Goal: Check status

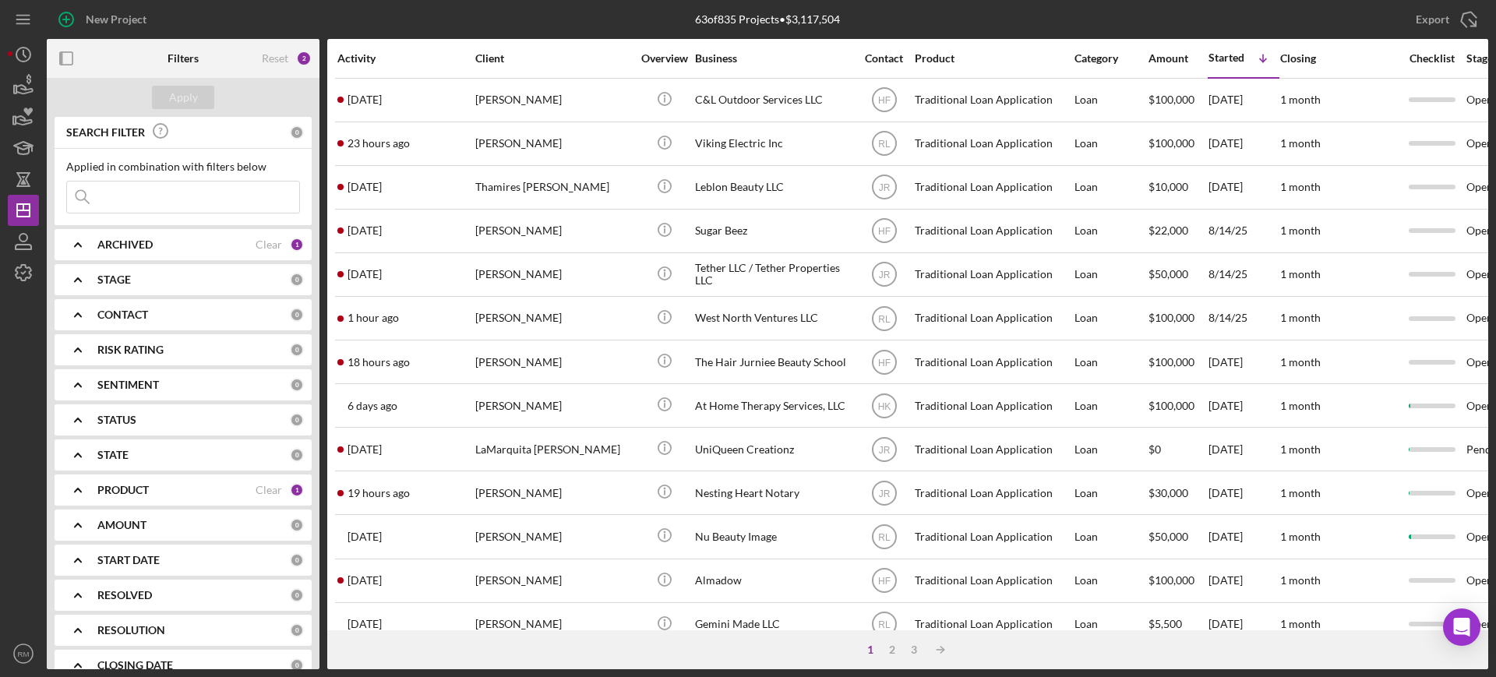
scroll to position [253, 0]
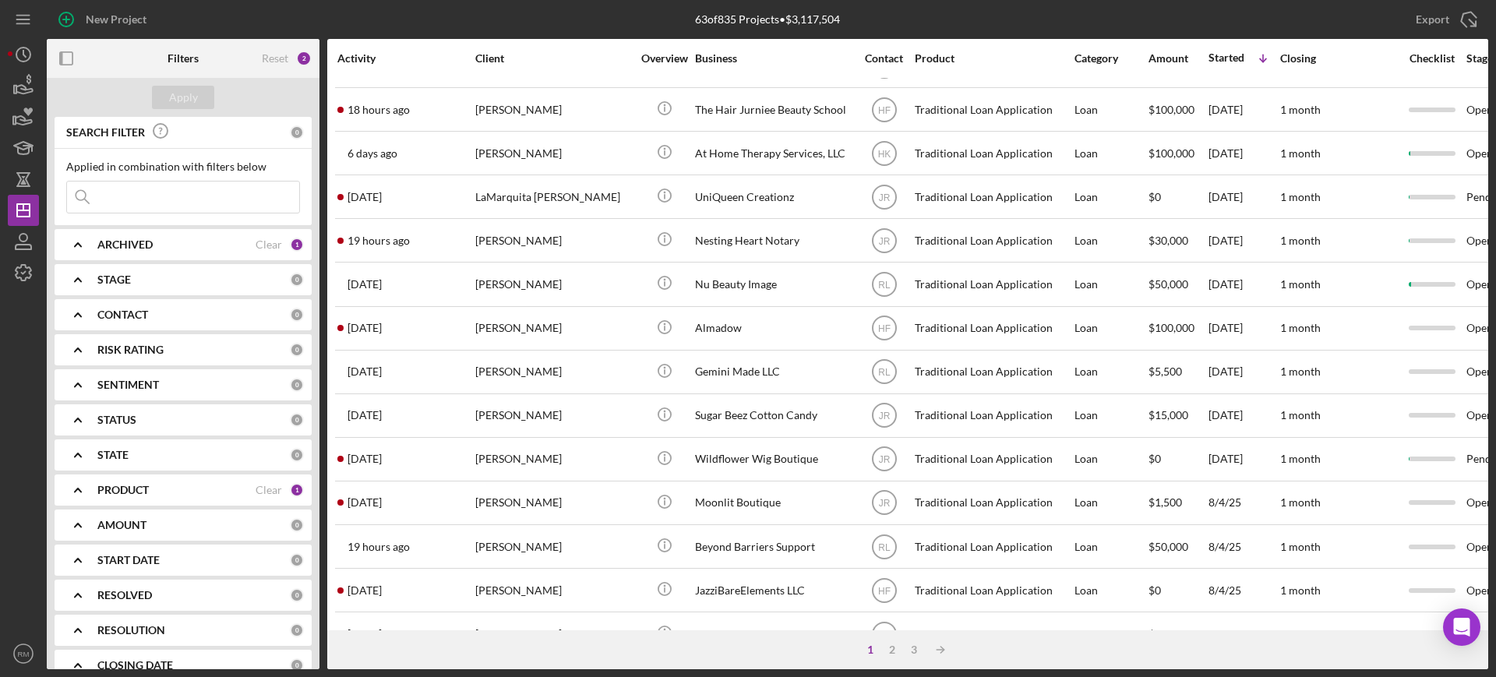
click at [185, 207] on input at bounding box center [183, 197] width 232 height 31
type input "a"
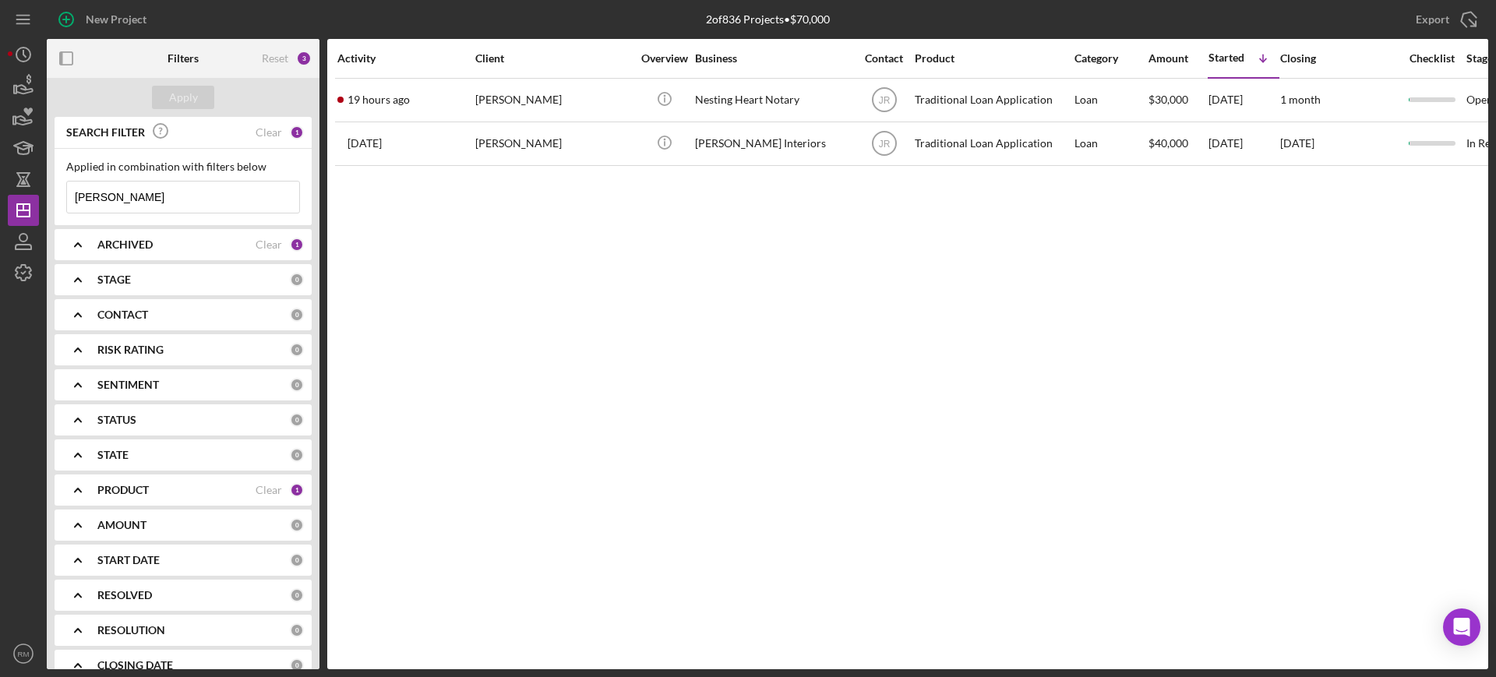
scroll to position [0, 0]
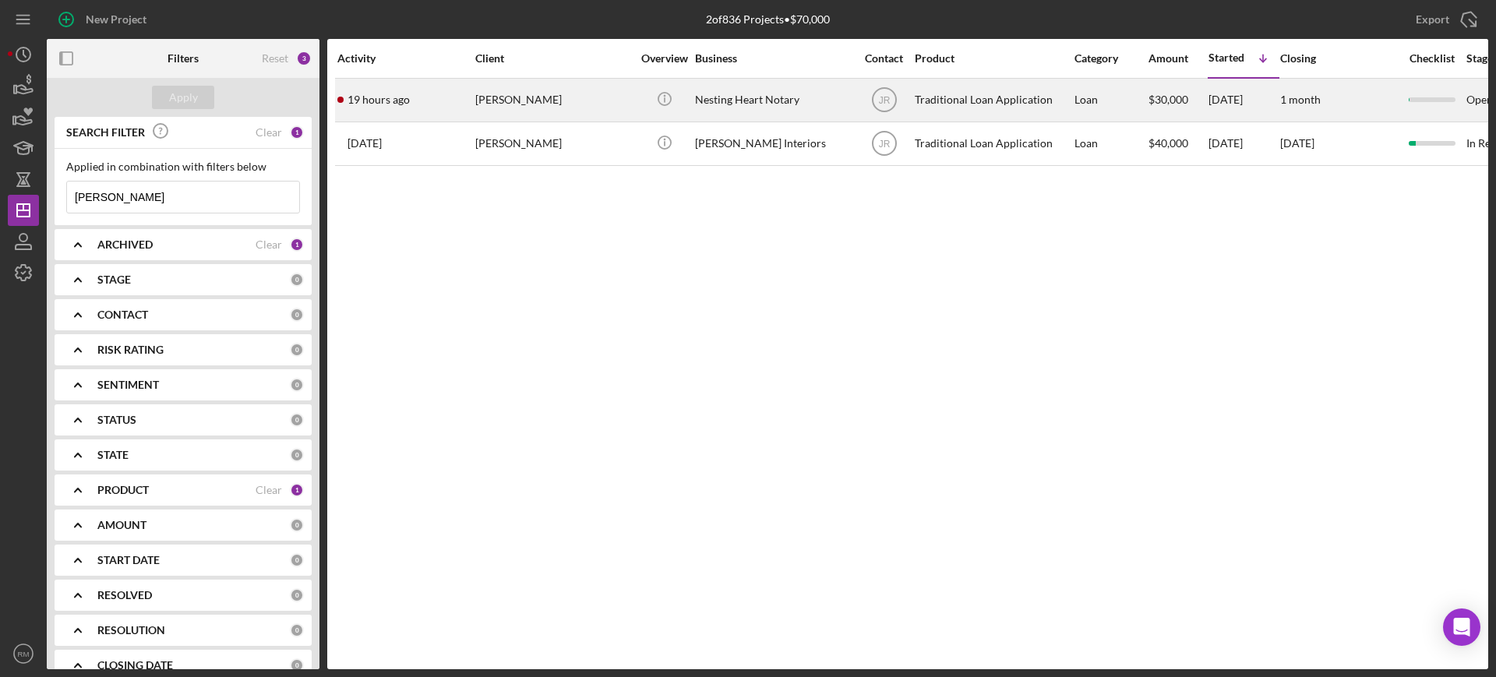
type input "[PERSON_NAME]"
click at [571, 105] on div "[PERSON_NAME]" at bounding box center [553, 99] width 156 height 41
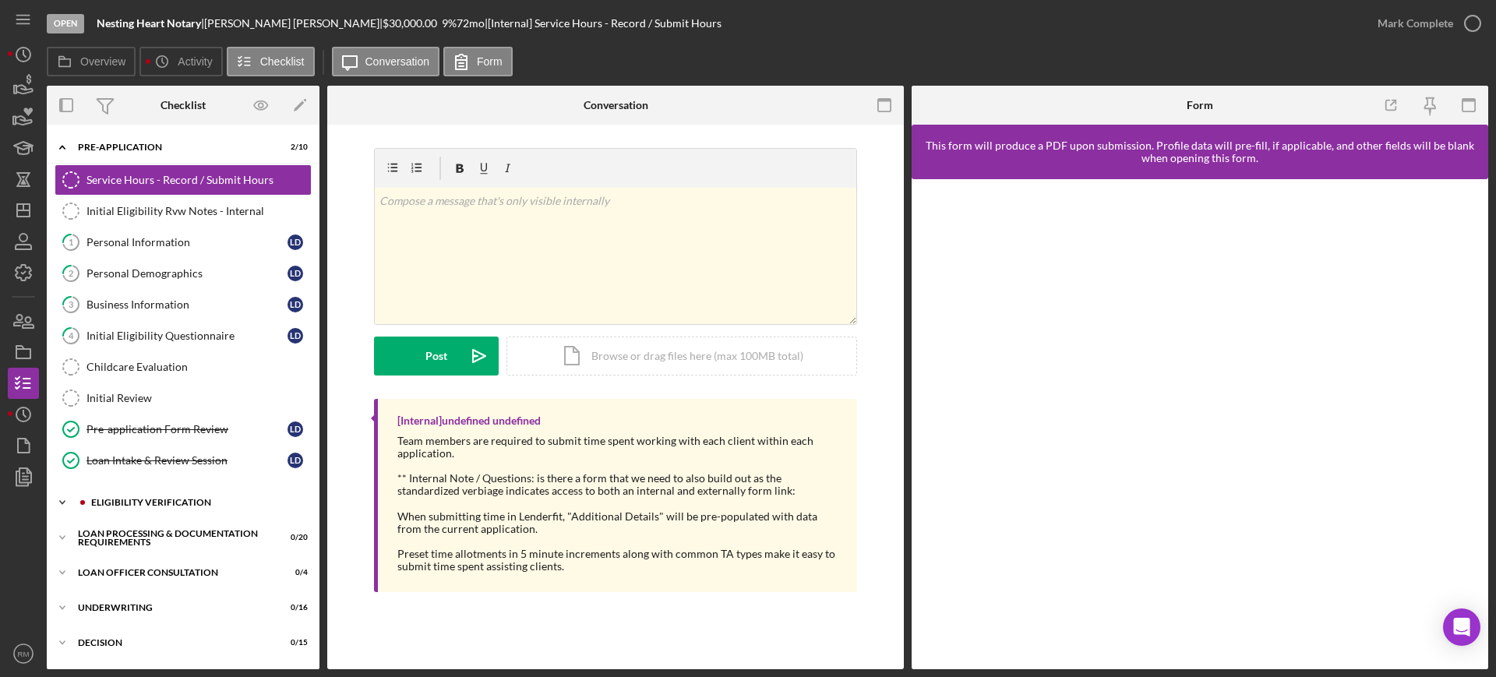
click at [138, 503] on div "Eligibility Verification" at bounding box center [195, 502] width 209 height 9
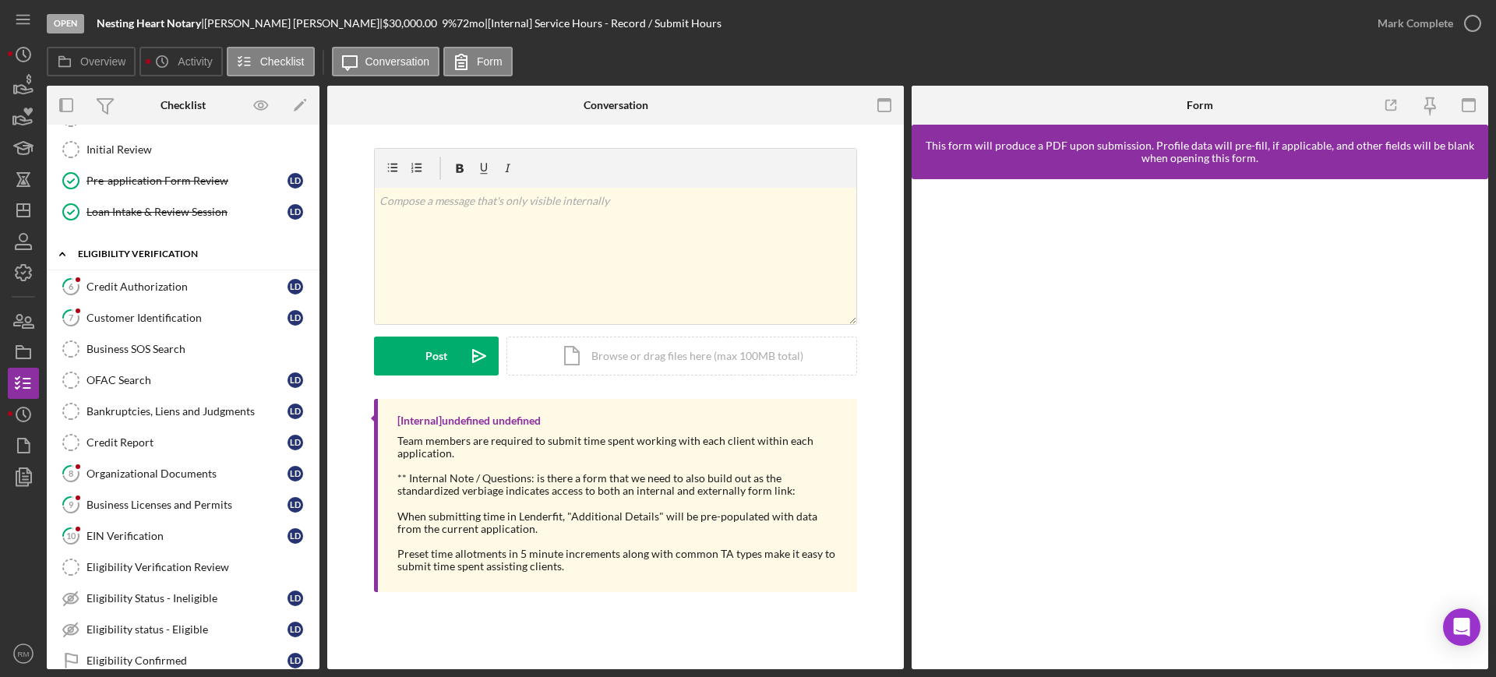
scroll to position [334, 0]
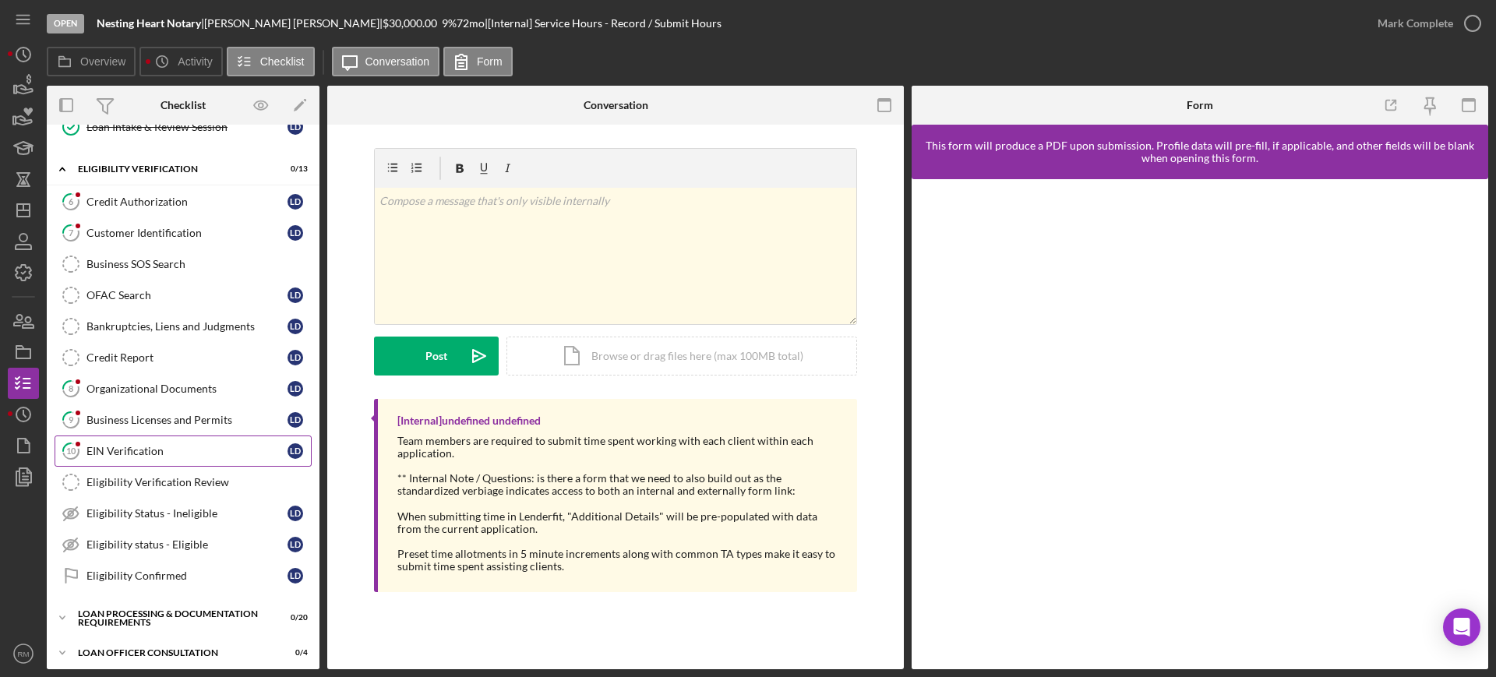
click at [153, 454] on div "EIN Verification" at bounding box center [187, 451] width 201 height 12
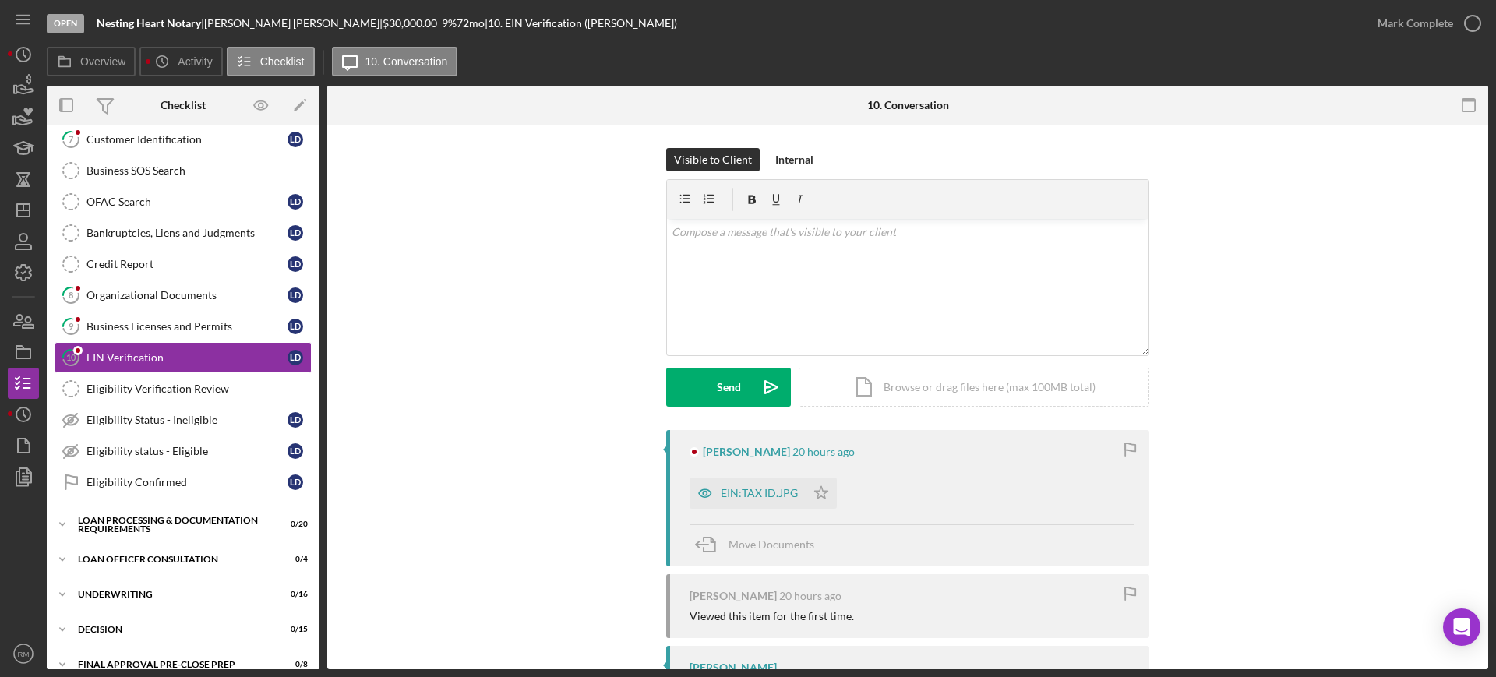
scroll to position [362, 0]
